Goal: Task Accomplishment & Management: Complete application form

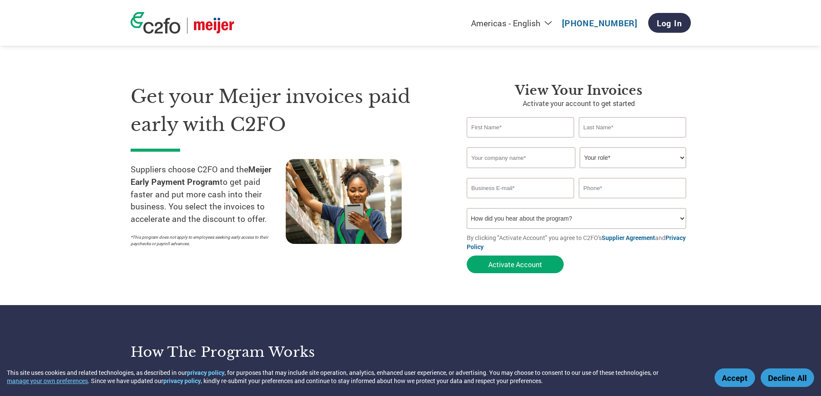
click at [514, 128] on input "text" at bounding box center [521, 127] width 108 height 20
type input "[PERSON_NAME]"
type input "The BARS Program"
type input "[EMAIL_ADDRESS][DOMAIN_NAME]"
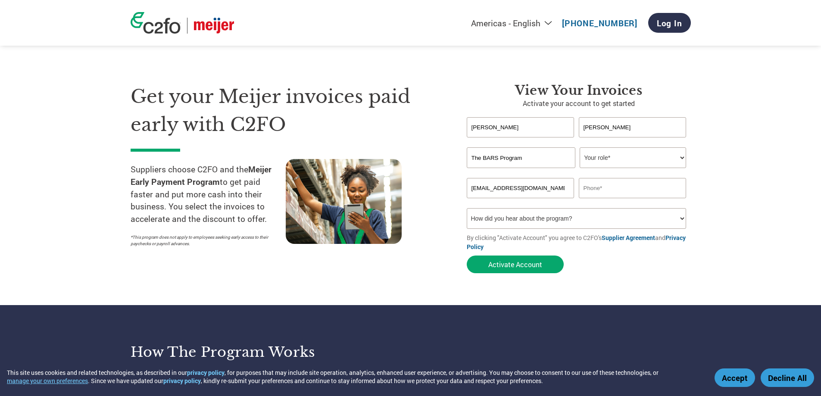
type input "3037967888"
click at [623, 158] on select "Your role* CFO Controller Credit Manager Finance Director Treasurer CEO Preside…" at bounding box center [633, 157] width 106 height 21
select select "OWNER_FOUNDER"
click at [580, 147] on select "Your role* CFO Controller Credit Manager Finance Director Treasurer CEO Preside…" at bounding box center [633, 157] width 106 height 21
click at [553, 217] on select "How did you hear about the program? Received a letter Email Social Media Online…" at bounding box center [577, 218] width 220 height 21
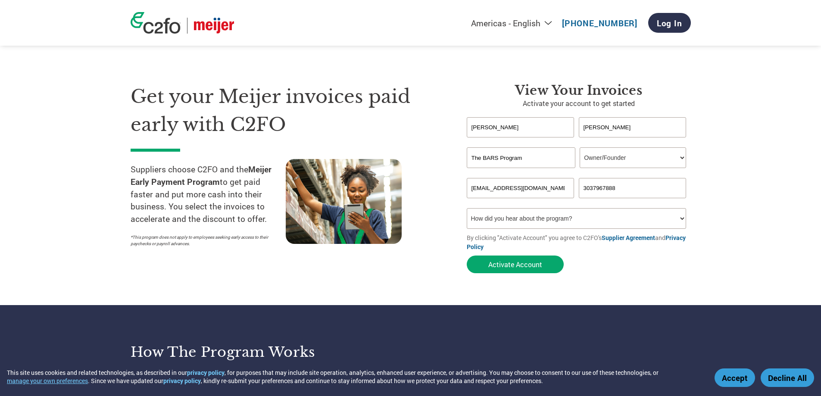
select select "Other"
click at [467, 208] on select "How did you hear about the program? Received a letter Email Social Media Online…" at bounding box center [577, 218] width 220 height 21
click at [526, 265] on button "Activate Account" at bounding box center [515, 265] width 97 height 18
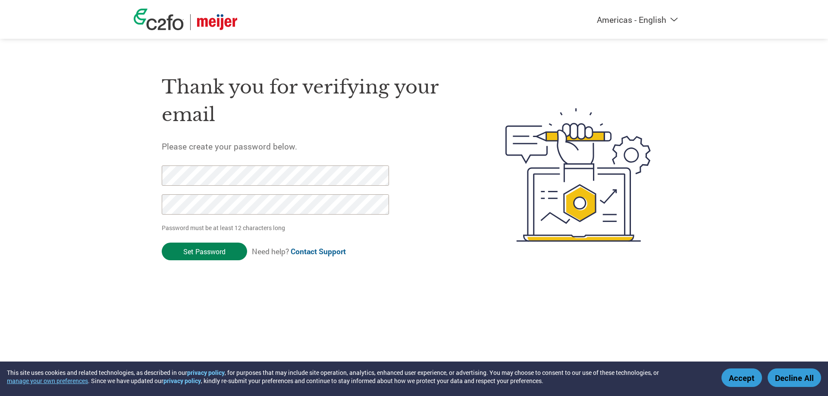
click at [191, 253] on input "Set Password" at bounding box center [204, 252] width 85 height 18
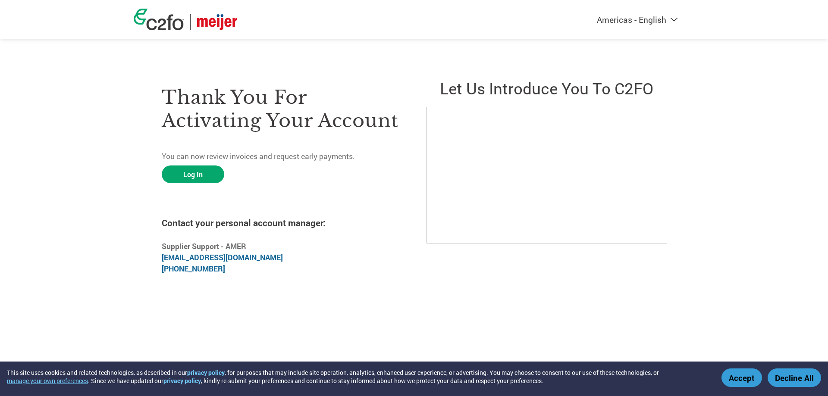
drag, startPoint x: 277, startPoint y: 189, endPoint x: 261, endPoint y: 191, distance: 16.0
click at [277, 189] on div "Thank you for activating your account You can now review invoices and request e…" at bounding box center [282, 174] width 240 height 215
click at [198, 175] on link "Log In" at bounding box center [193, 175] width 63 height 18
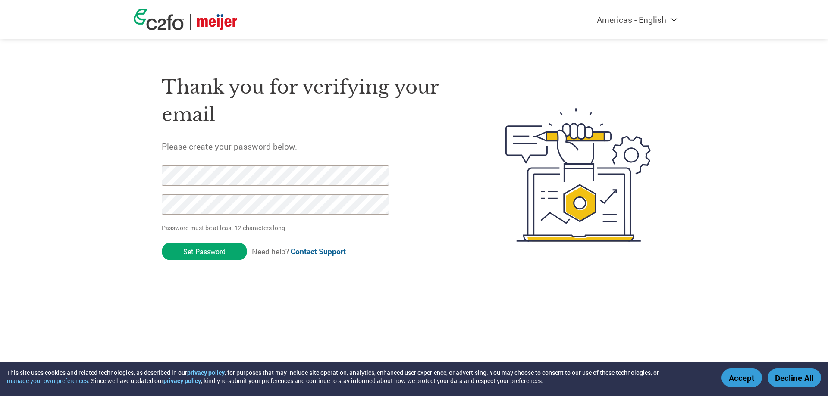
click at [205, 252] on input "Set Password" at bounding box center [204, 252] width 85 height 18
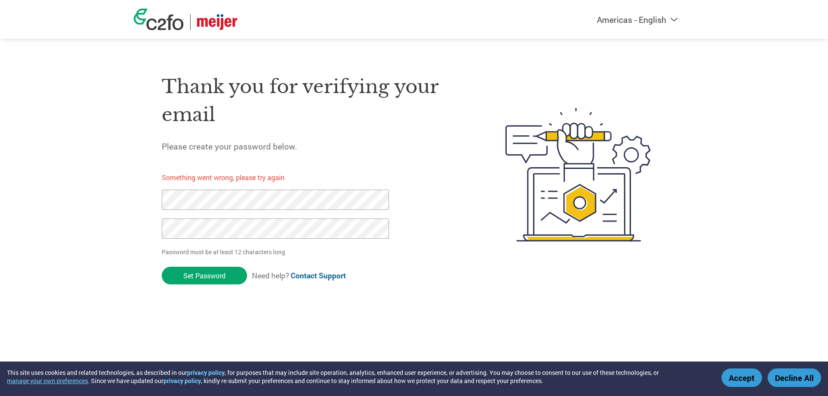
click at [115, 190] on div "Americas - English Américas - Español Américas - Português Amériques - Français…" at bounding box center [414, 140] width 828 height 281
click at [106, 220] on div "Americas - English Américas - Español Américas - Português Amériques - Français…" at bounding box center [414, 140] width 828 height 281
click at [221, 275] on input "Set Password" at bounding box center [204, 276] width 85 height 18
click at [107, 191] on div "Americas - English Américas - Español Américas - Português Amériques - Français…" at bounding box center [414, 140] width 828 height 281
click at [131, 226] on div "Americas - English Américas - Español Américas - Português Amériques - Français…" at bounding box center [414, 140] width 828 height 281
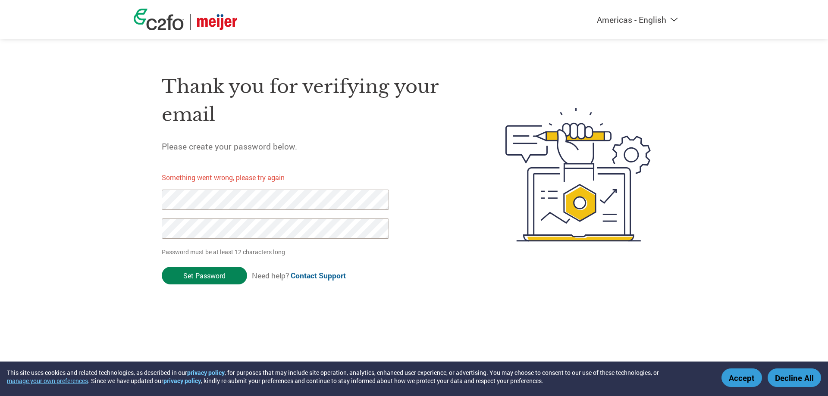
click at [214, 277] on input "Set Password" at bounding box center [204, 276] width 85 height 18
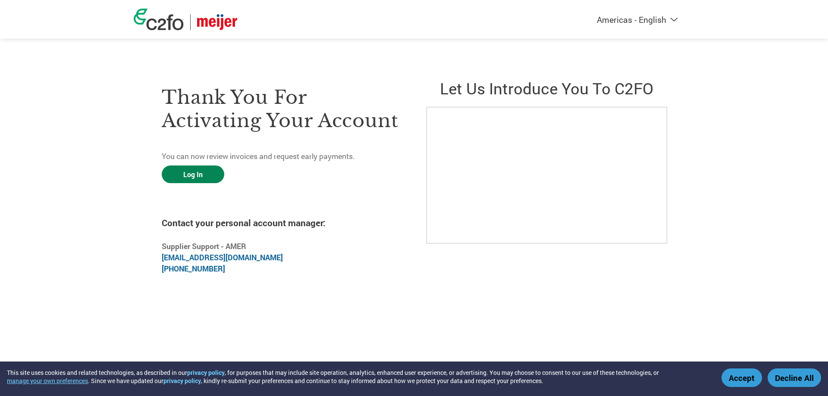
click at [200, 175] on link "Log In" at bounding box center [193, 175] width 63 height 18
